Goal: Task Accomplishment & Management: Manage account settings

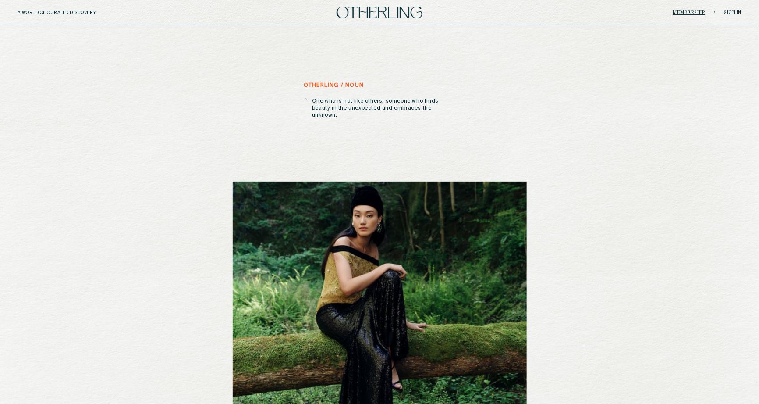
click at [690, 13] on link "Membership" at bounding box center [689, 12] width 32 height 5
click at [732, 10] on link "Sign in" at bounding box center [733, 12] width 18 height 5
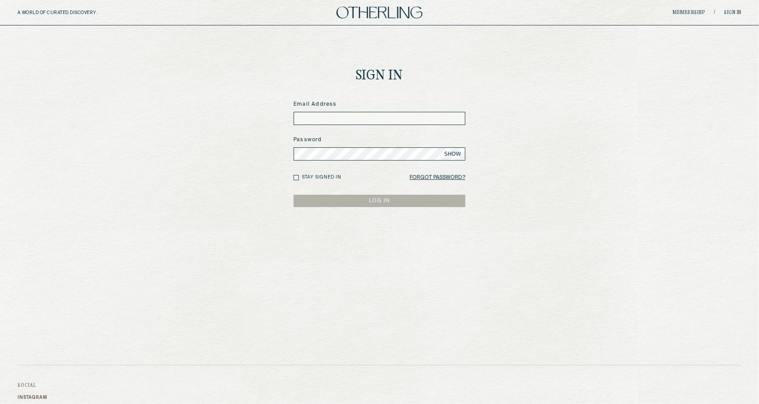
type input "**********"
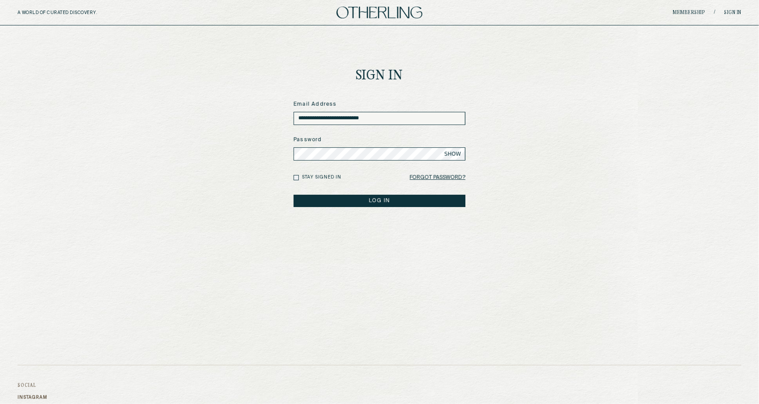
click at [368, 201] on button "LOG IN" at bounding box center [380, 201] width 172 height 12
